Goal: Book appointment/travel/reservation

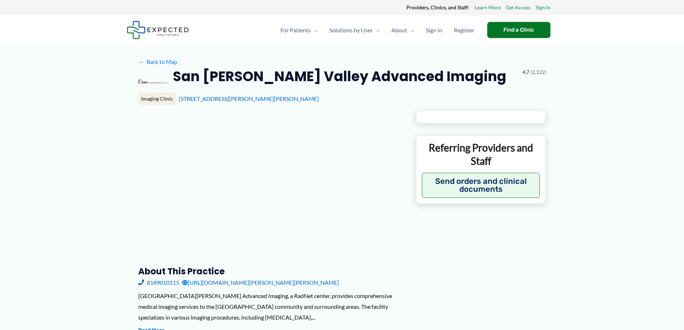
type input "**********"
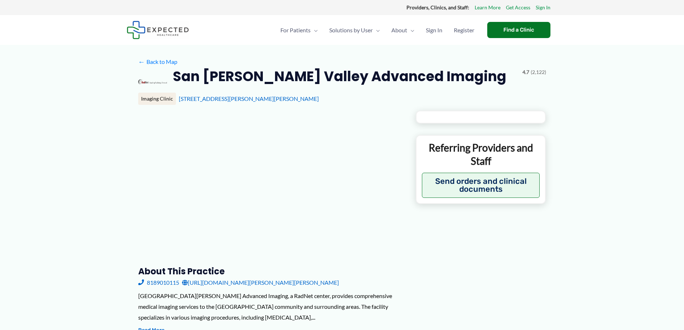
type input "**********"
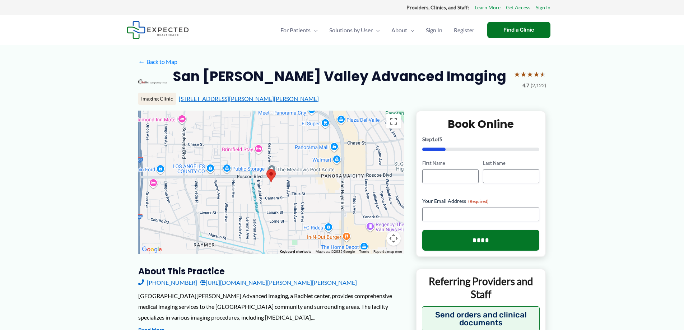
click at [198, 97] on link "[STREET_ADDRESS][PERSON_NAME][PERSON_NAME]" at bounding box center [249, 98] width 140 height 7
